Goal: Book appointment/travel/reservation

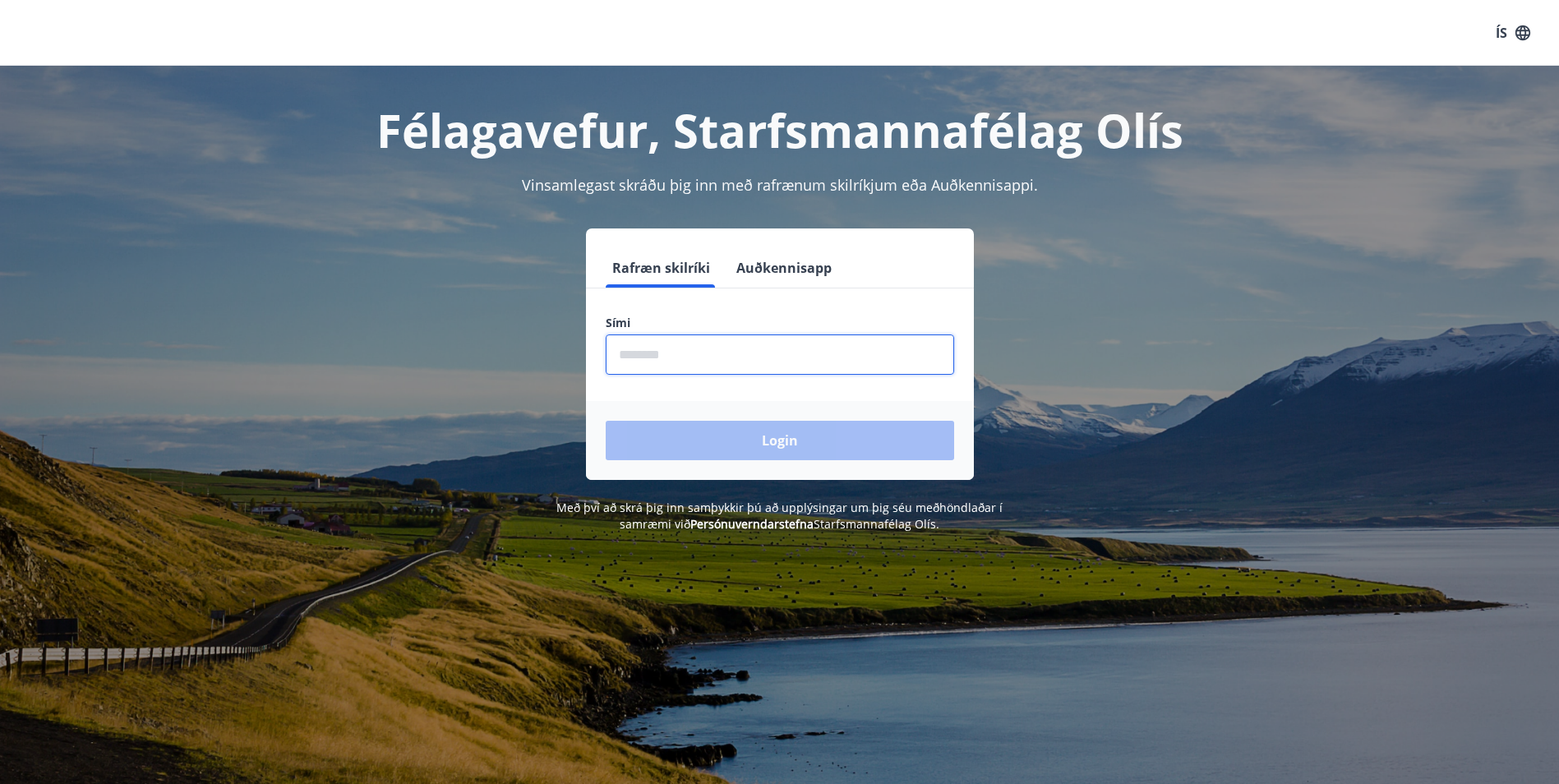
click at [747, 355] on input "phone" at bounding box center [780, 354] width 349 height 40
type input "********"
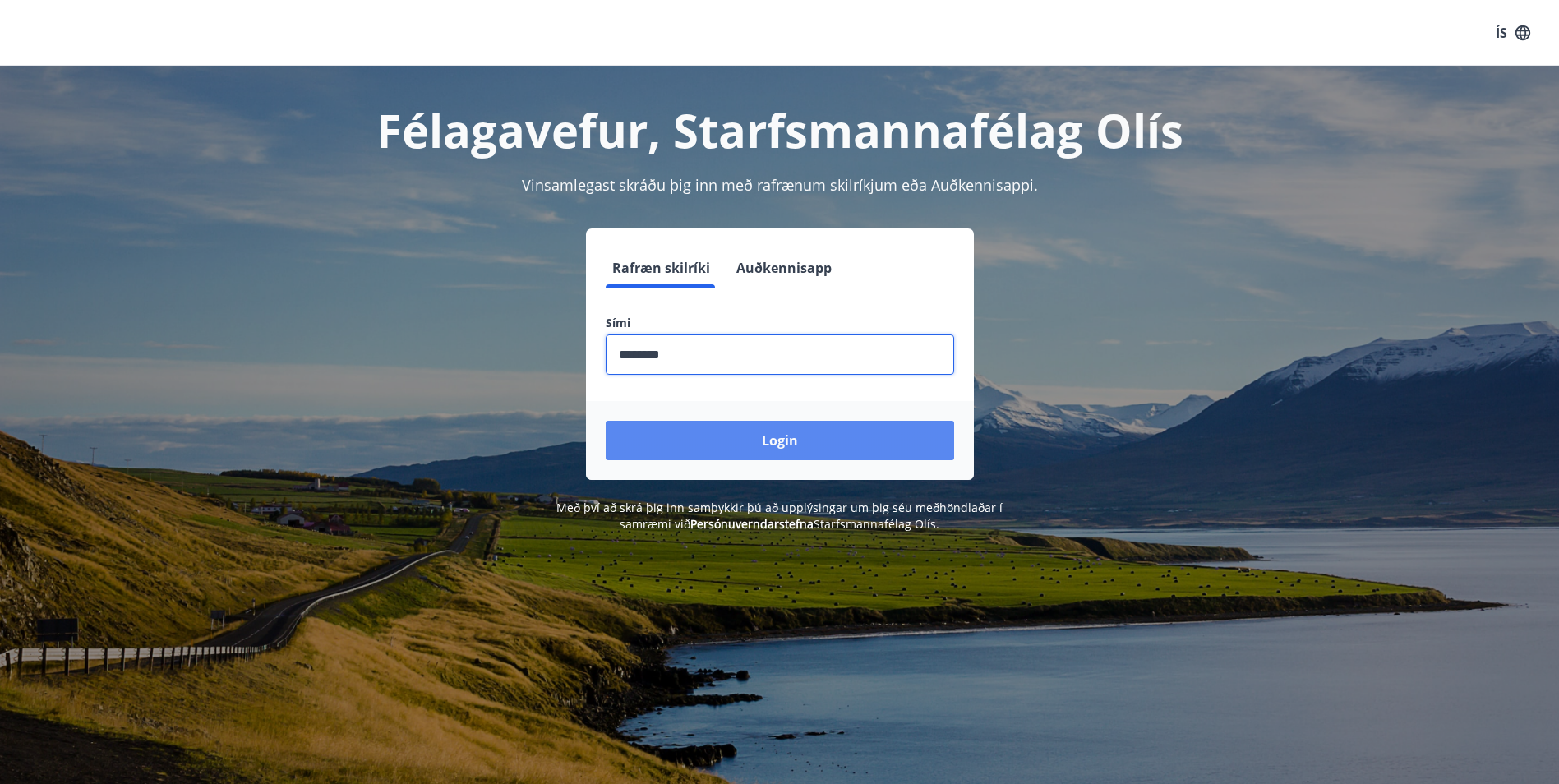
click at [777, 434] on button "Login" at bounding box center [780, 440] width 349 height 39
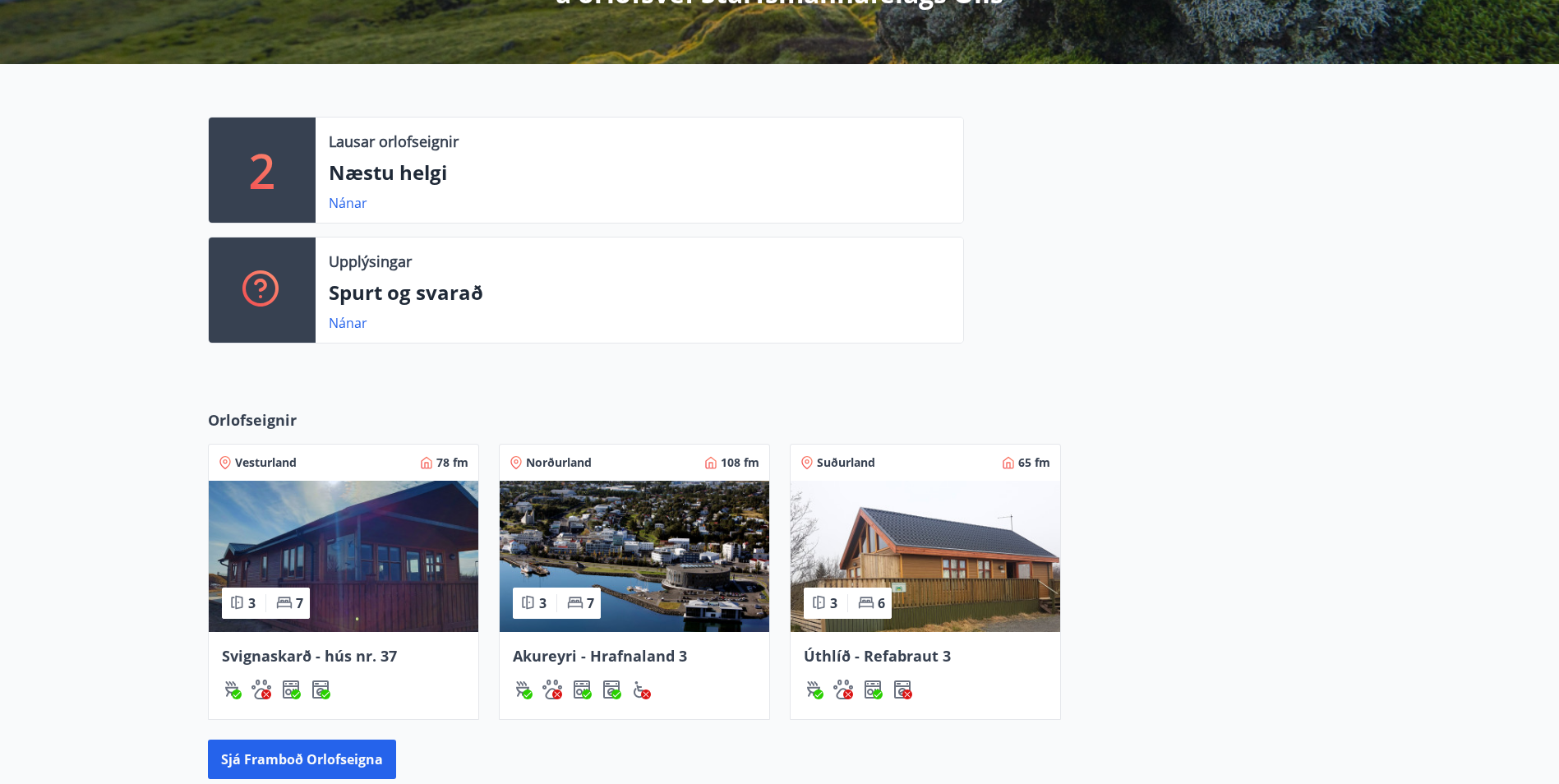
scroll to position [571, 0]
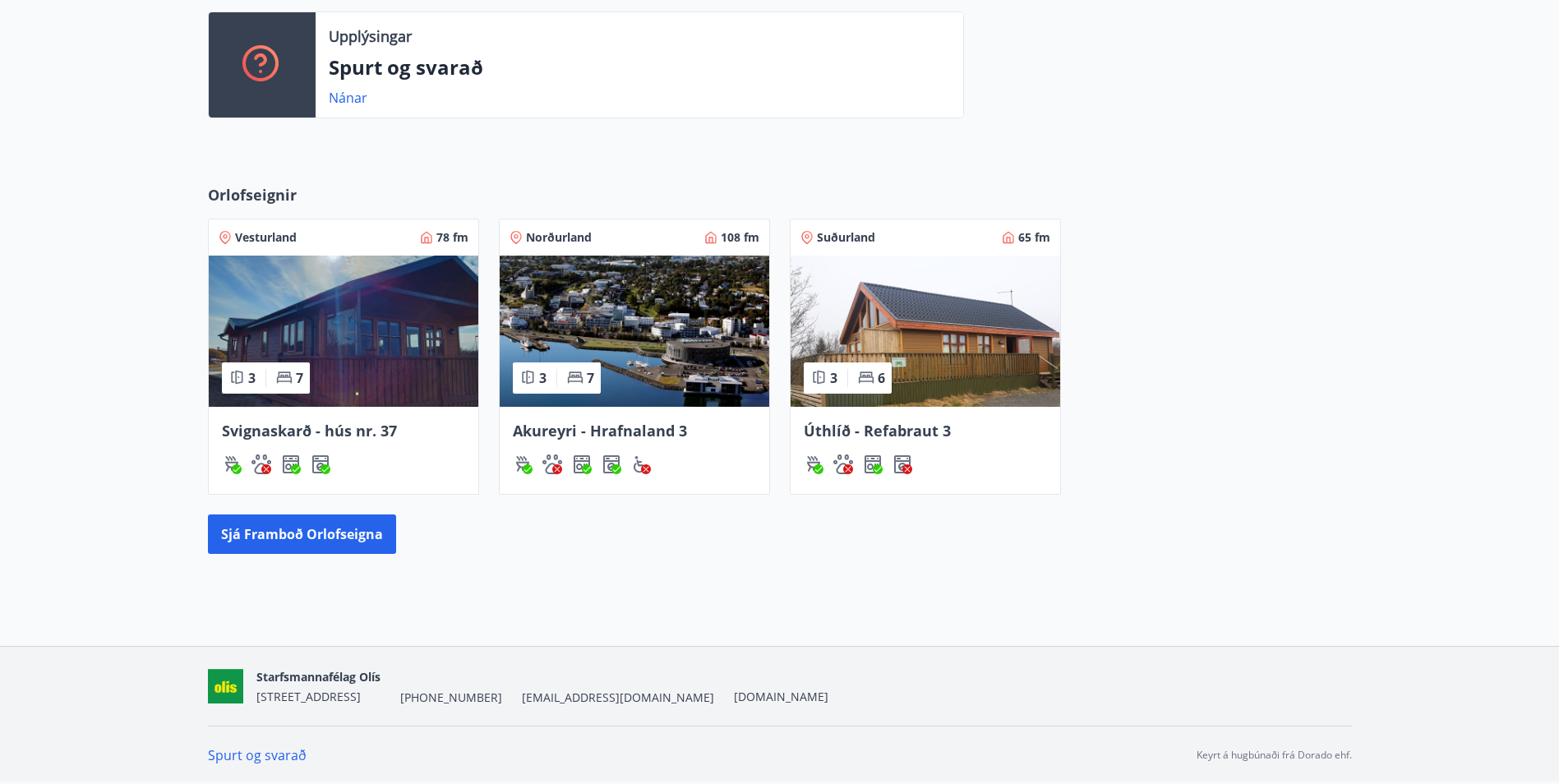
click at [646, 428] on span "Akureyri - Hrafnaland 3" at bounding box center [599, 431] width 174 height 19
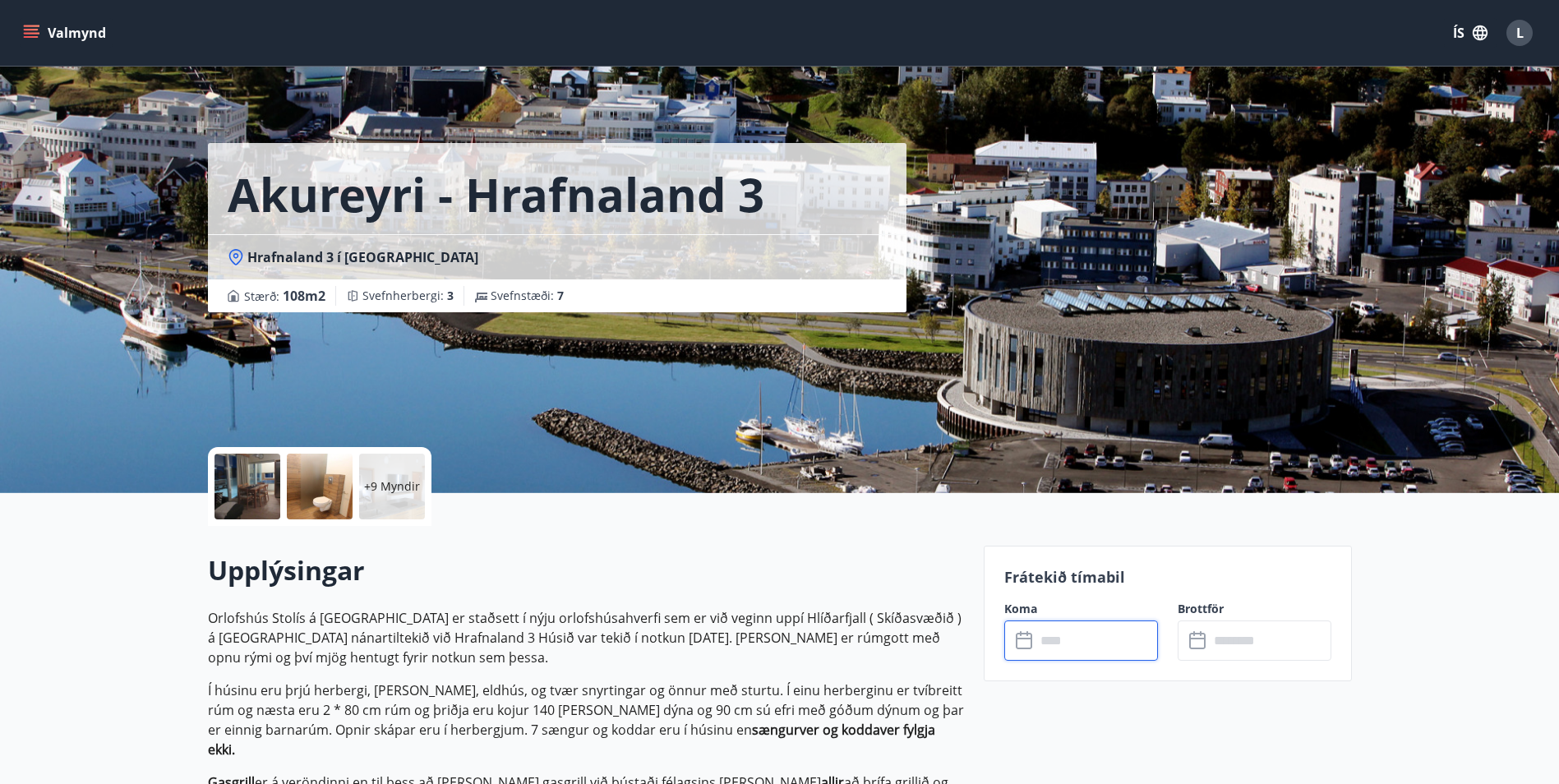
click at [1047, 636] on input "text" at bounding box center [1097, 640] width 122 height 40
